Goal: Information Seeking & Learning: Learn about a topic

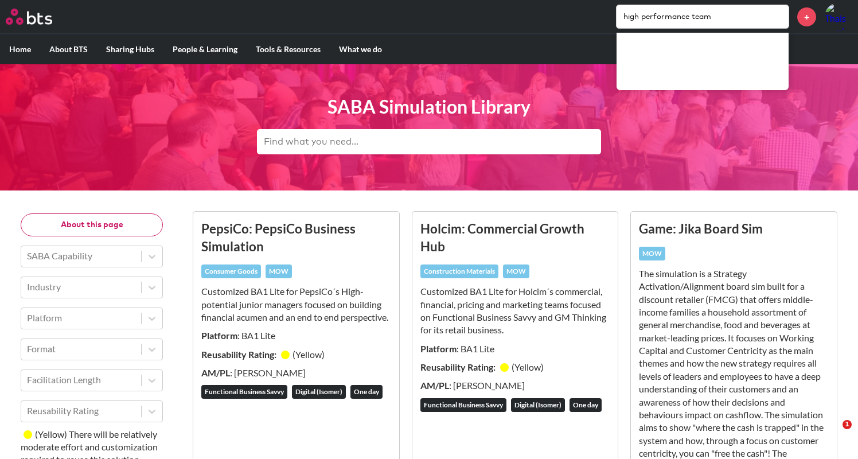
scroll to position [2547, 0]
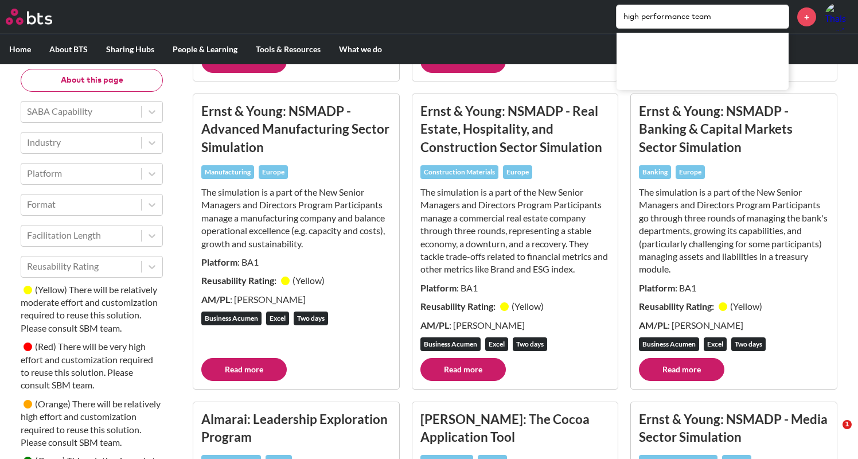
click at [657, 12] on input "high performance team" at bounding box center [703, 16] width 172 height 23
type input "MULTIPLIERS"
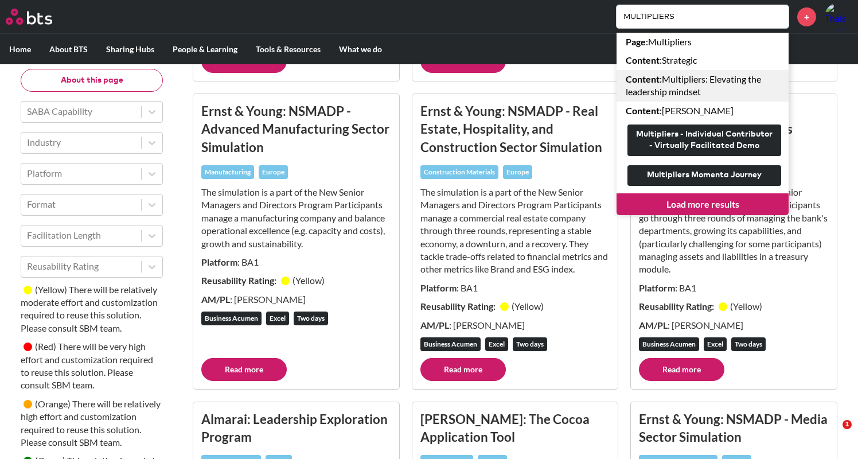
click at [695, 100] on link "Content : Multipliers: Elevating the leadership mindset" at bounding box center [703, 86] width 172 height 32
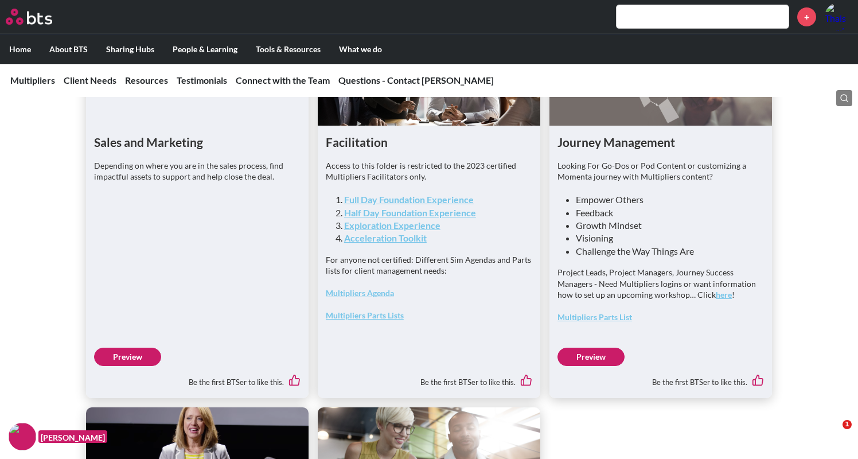
scroll to position [3006, 0]
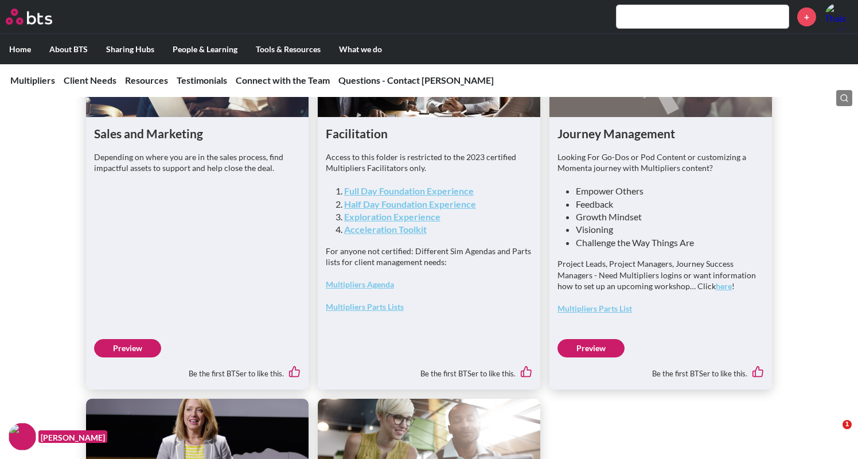
click at [115, 357] on link "Preview" at bounding box center [127, 348] width 67 height 18
